Goal: Find specific page/section: Find specific page/section

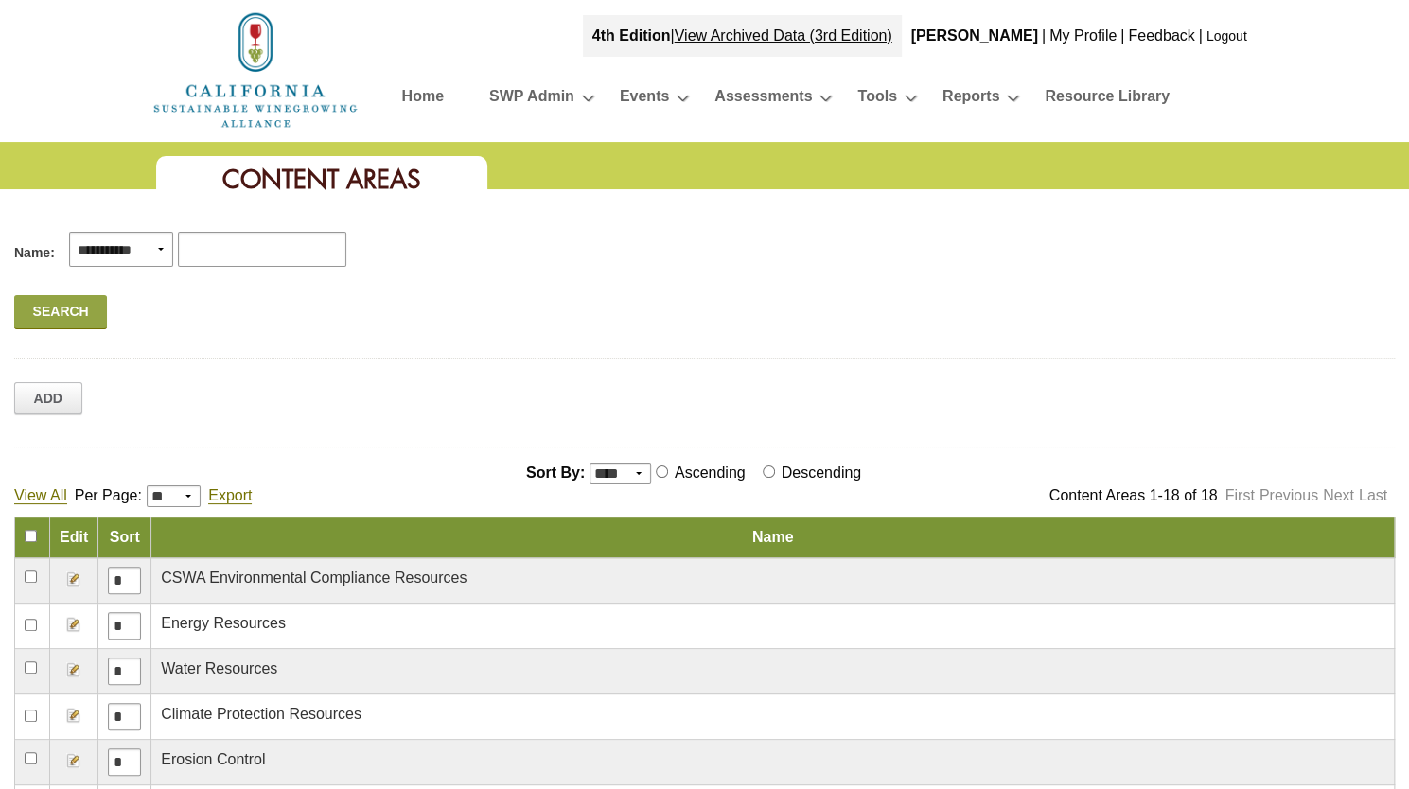
click at [233, 73] on img at bounding box center [255, 69] width 208 height 121
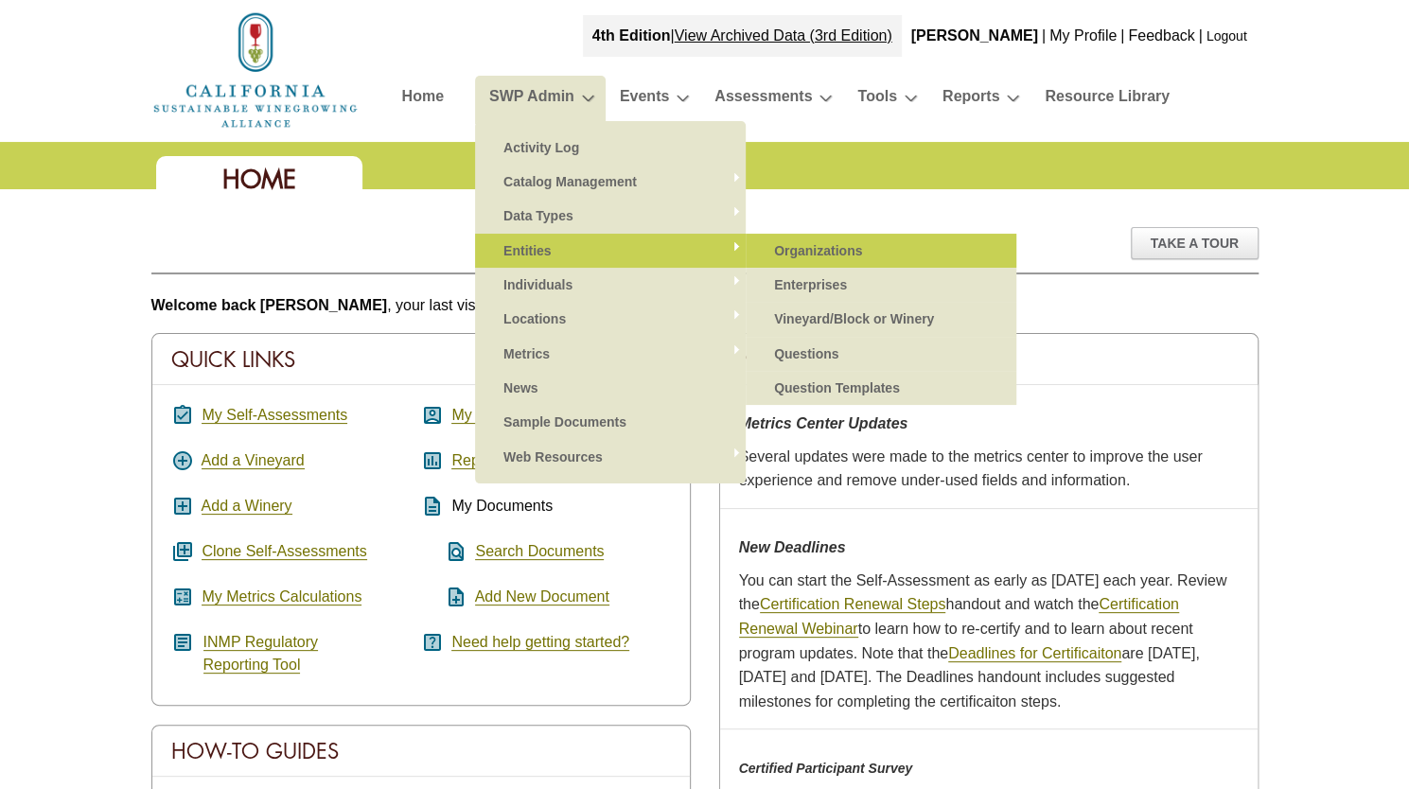
click at [806, 248] on link "Organizations" at bounding box center [881, 251] width 233 height 34
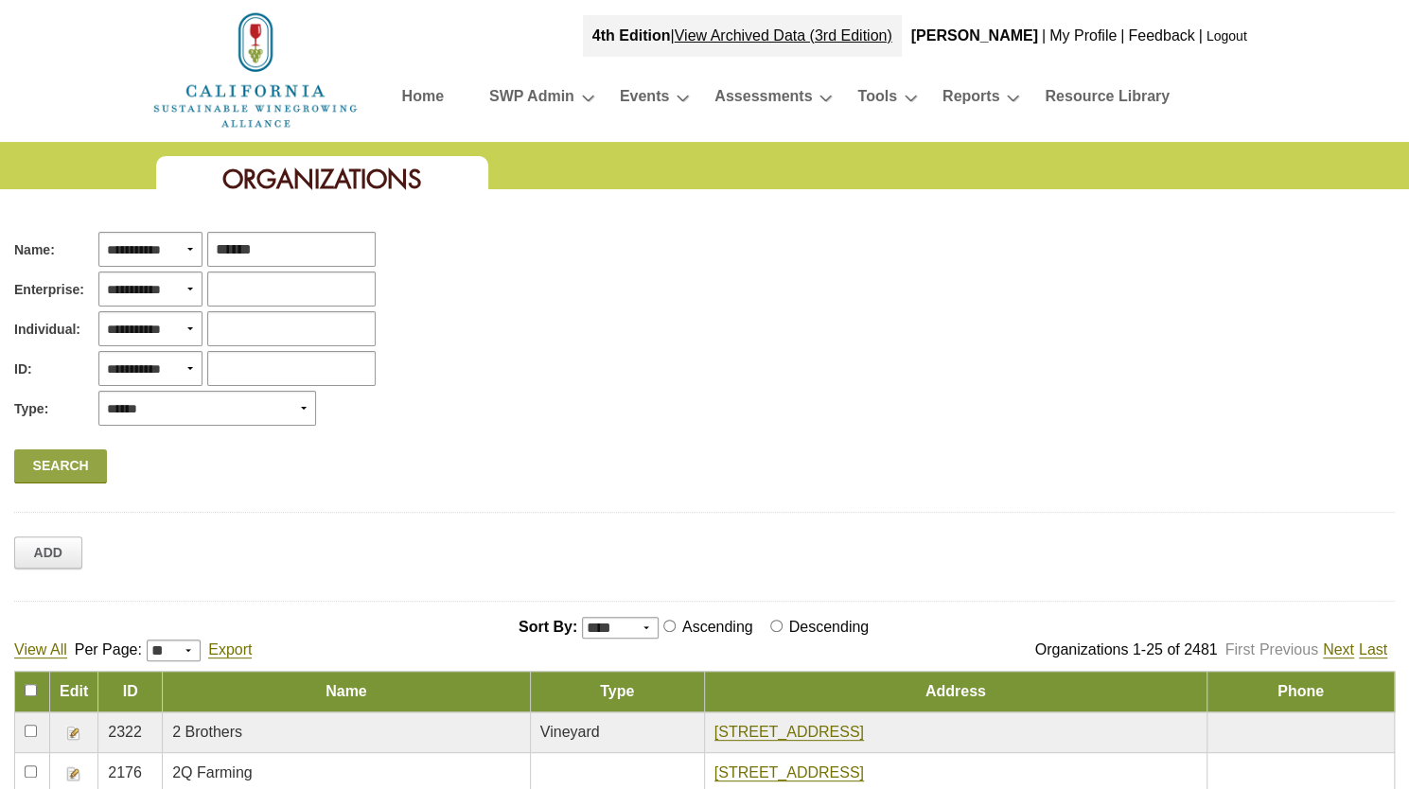
type input "******"
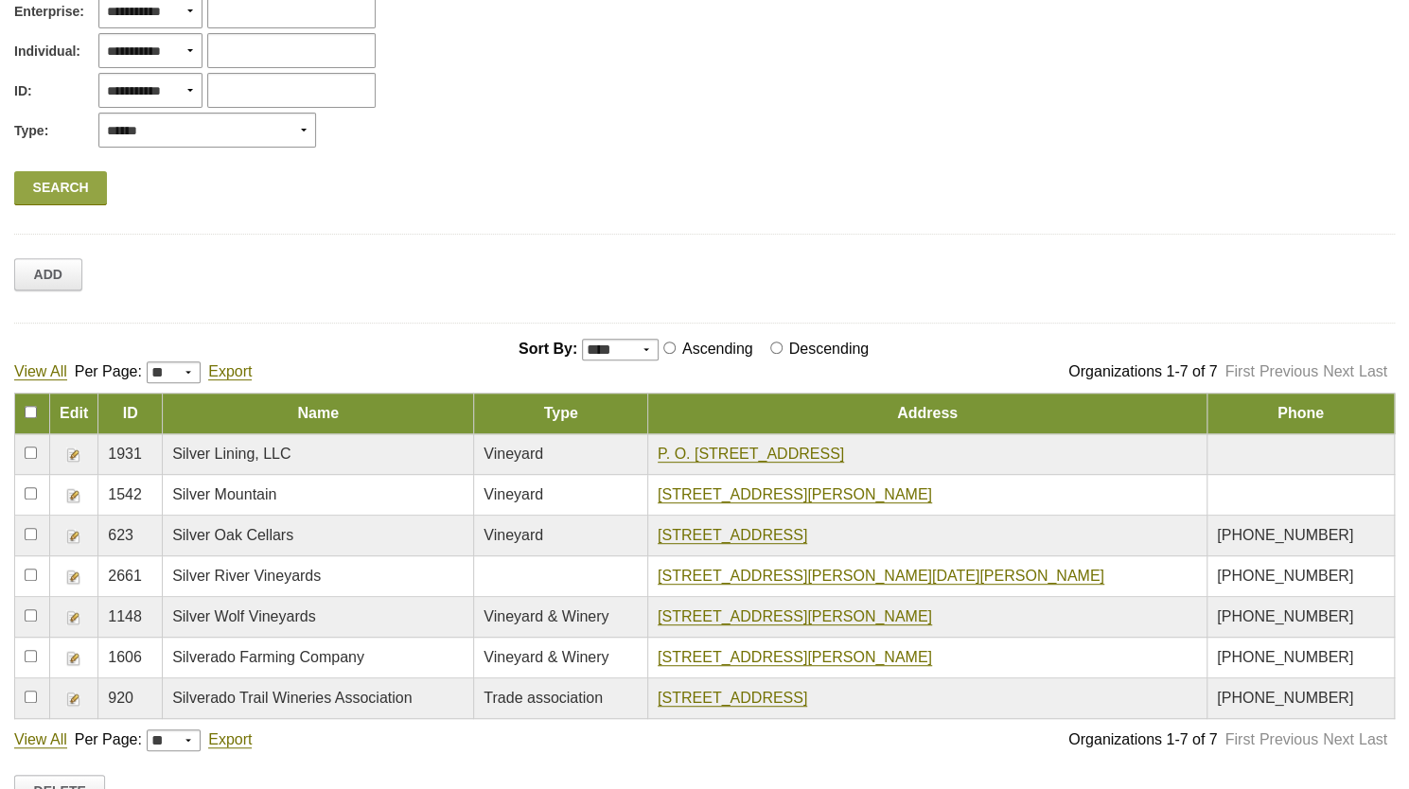
scroll to position [284, 0]
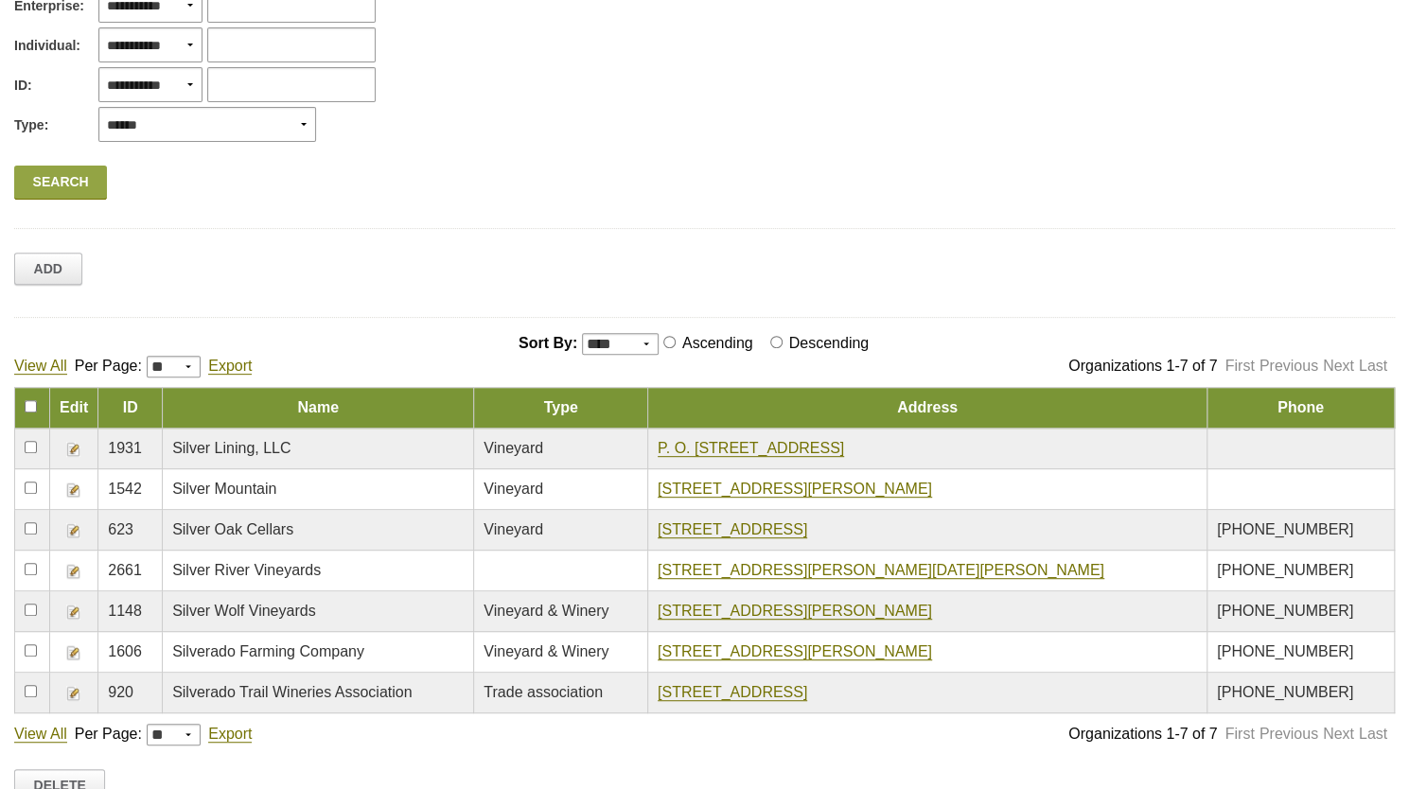
click at [76, 574] on img at bounding box center [73, 571] width 15 height 15
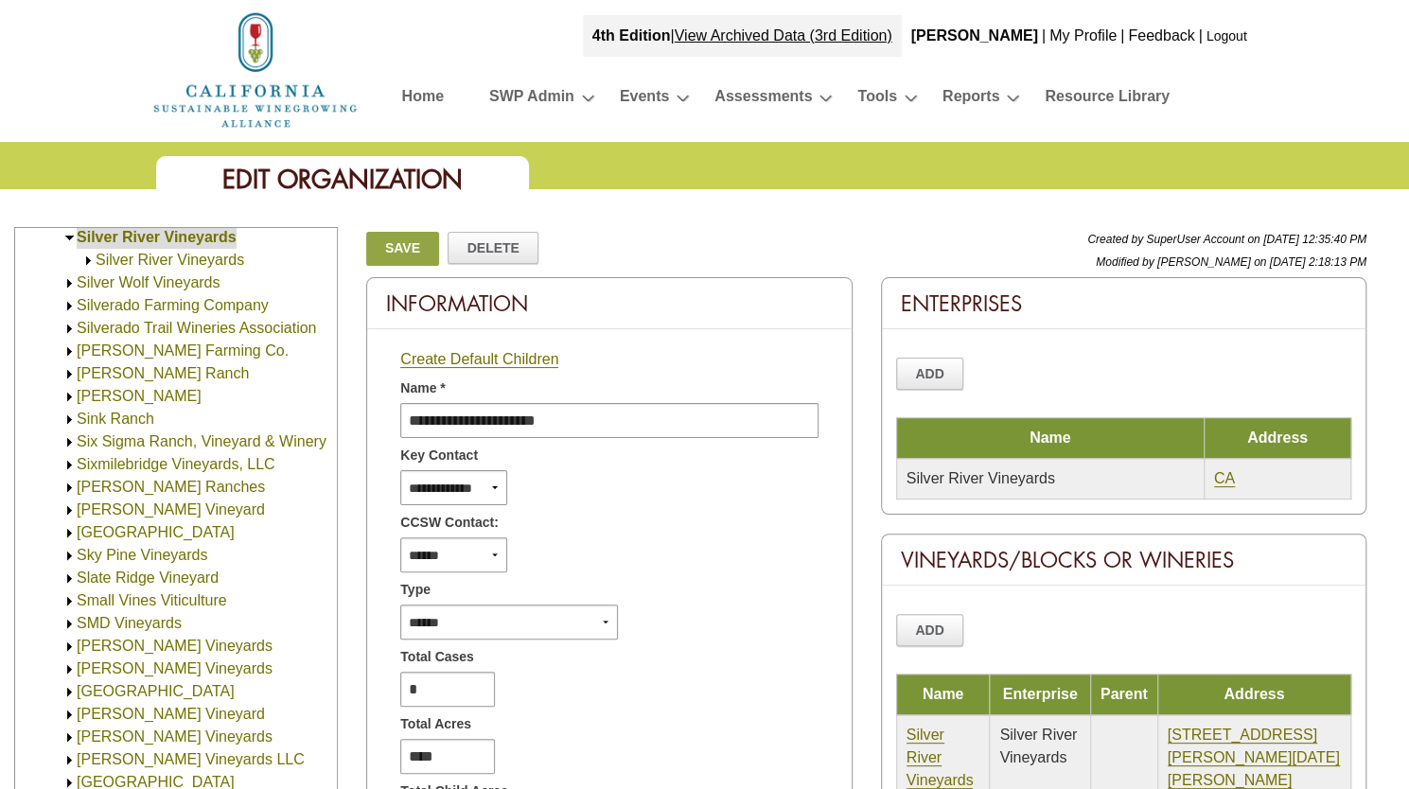
click at [229, 266] on link "Silver River Vineyards" at bounding box center [170, 260] width 149 height 16
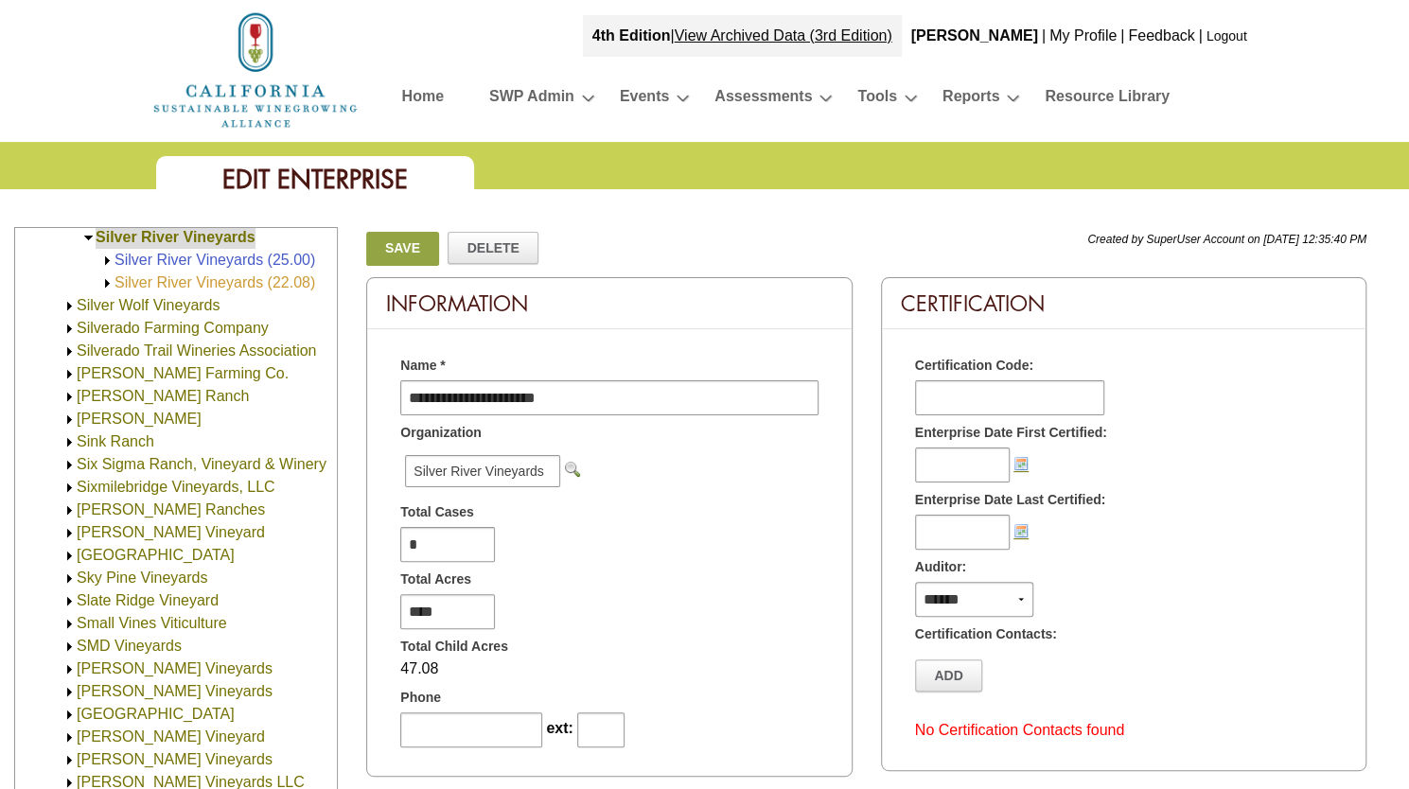
click at [227, 289] on link "Silver River Vineyards (22.08)" at bounding box center [214, 282] width 201 height 16
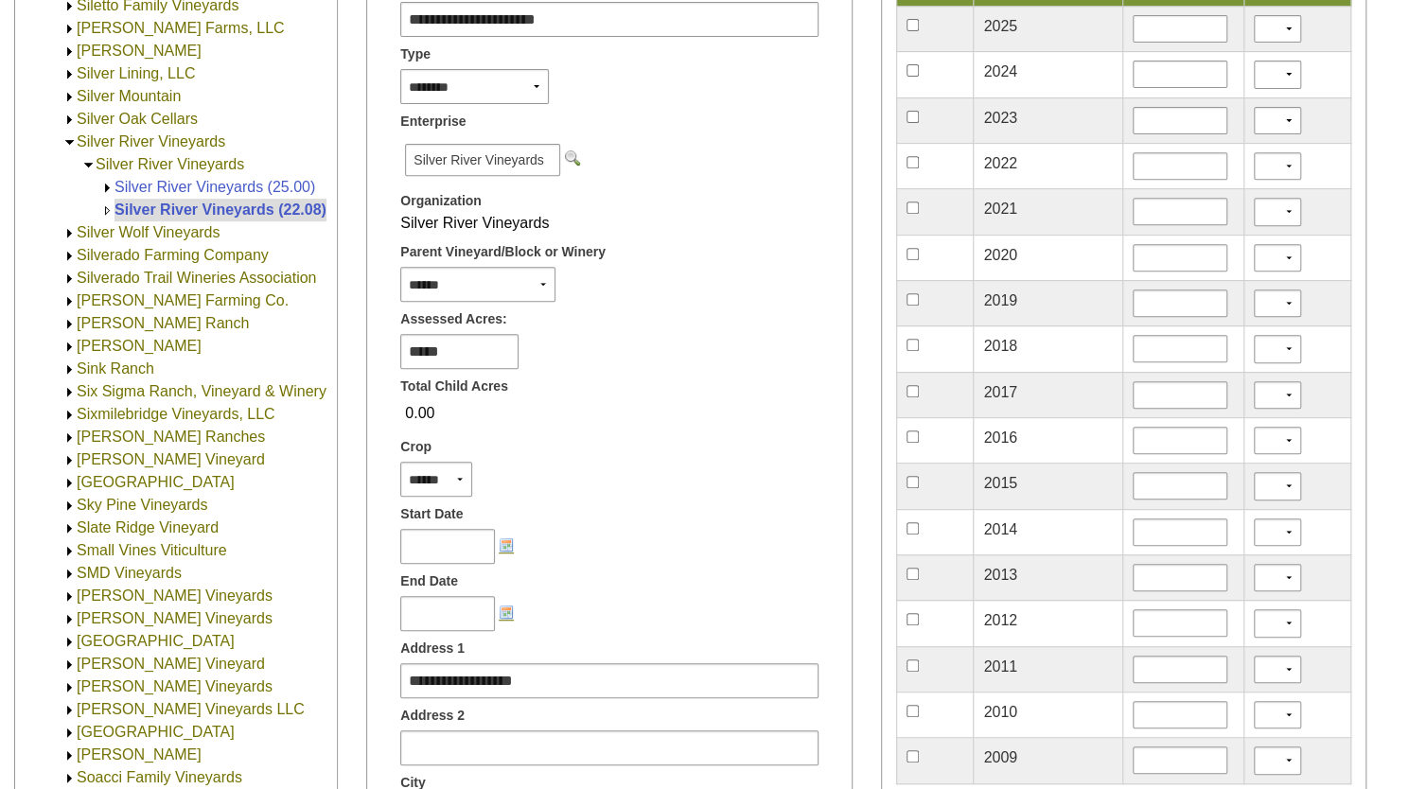
scroll to position [3107, 0]
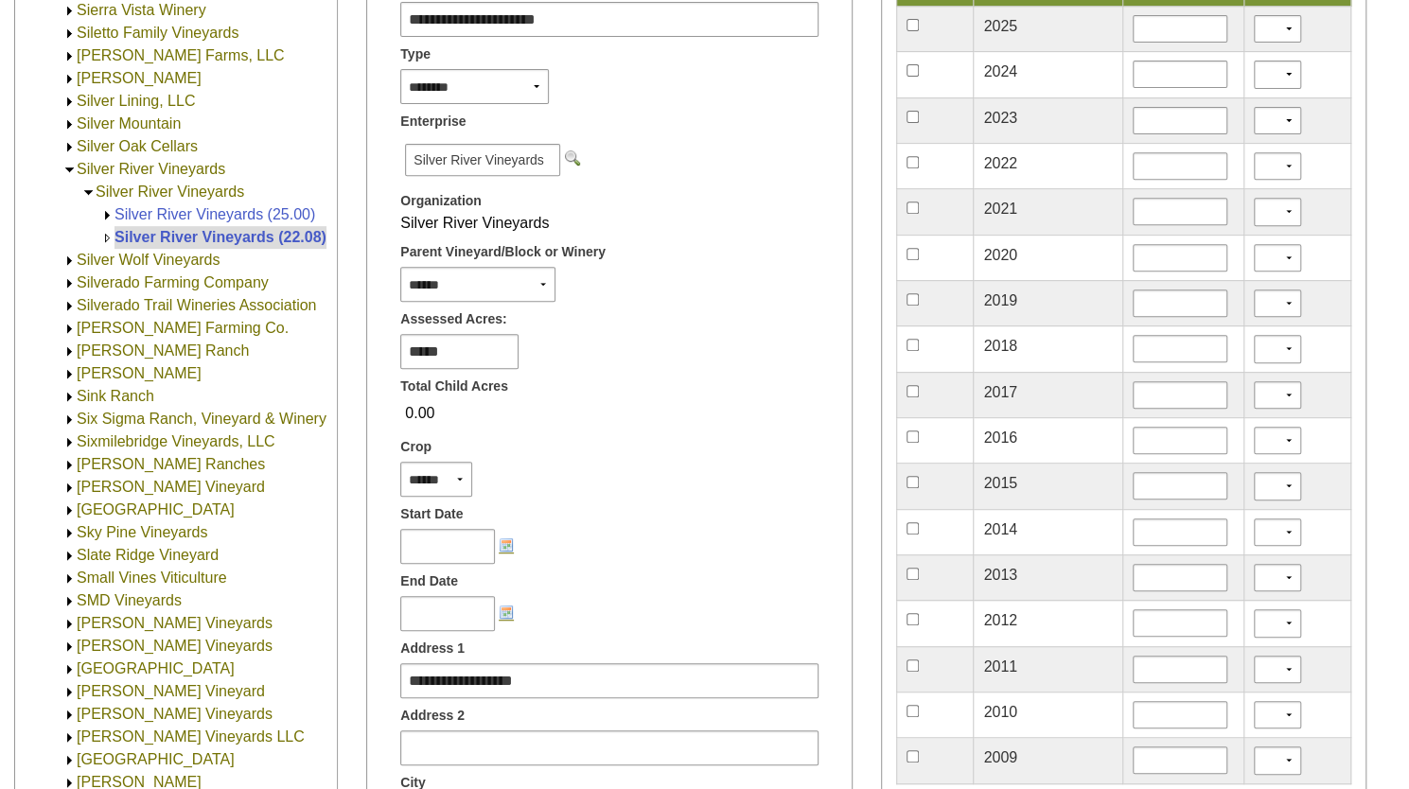
click at [202, 191] on link "Silver River Vineyards" at bounding box center [170, 192] width 149 height 16
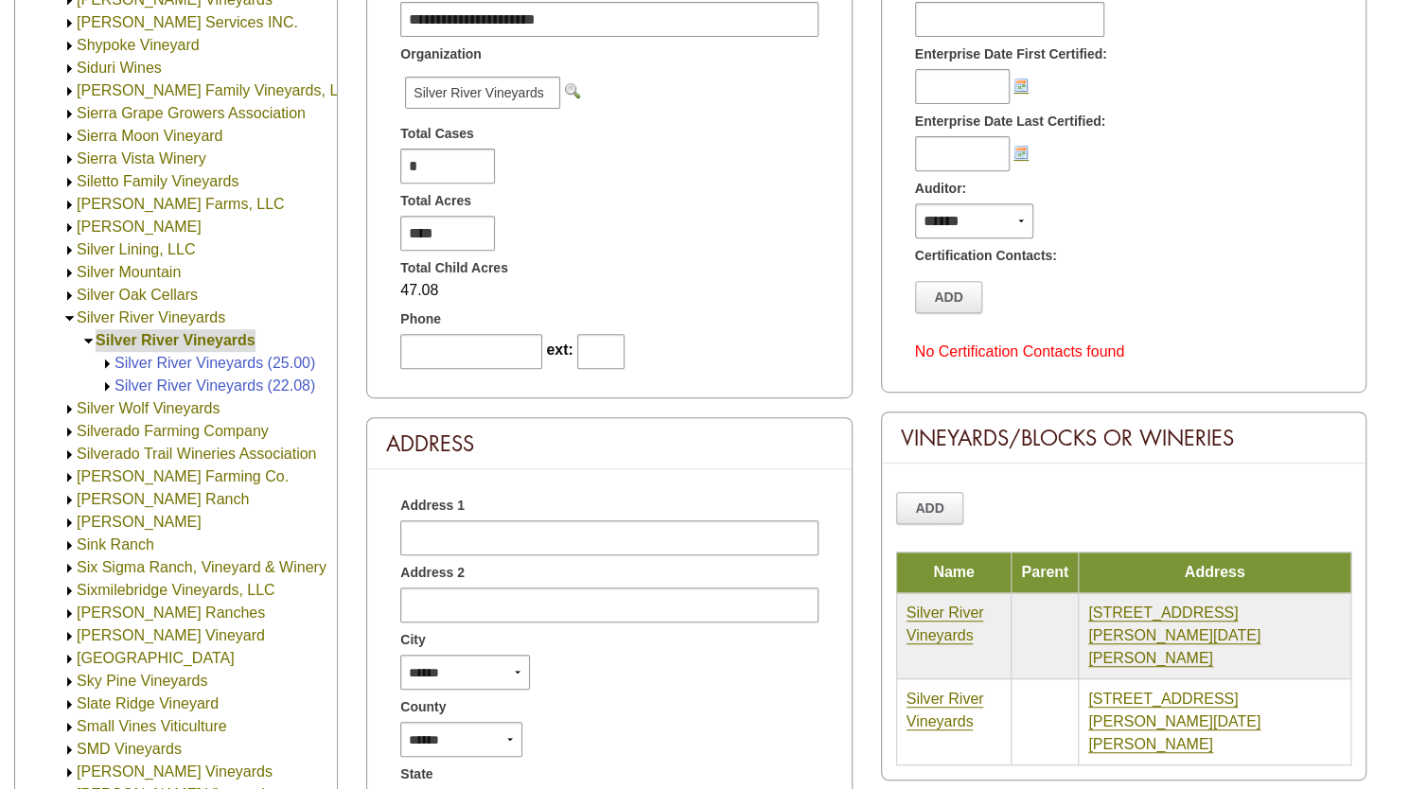
scroll to position [2873, 0]
